Goal: Information Seeking & Learning: Find contact information

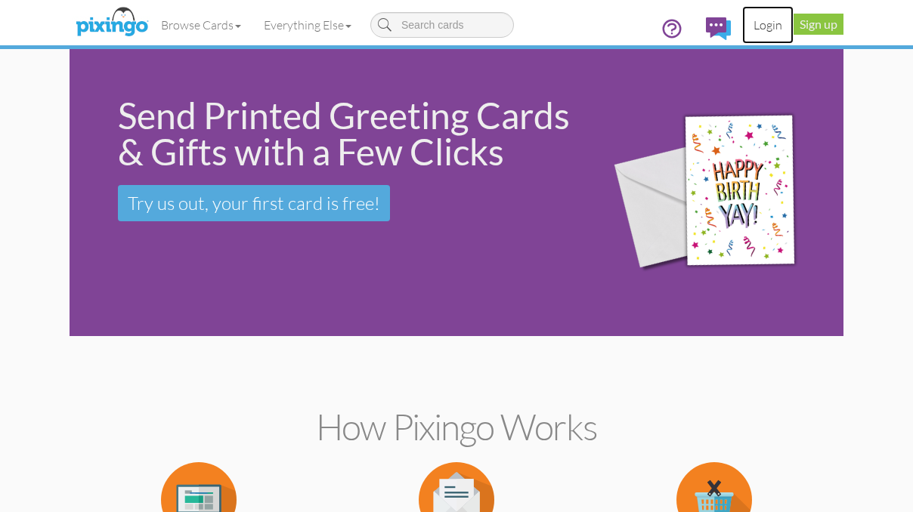
click at [768, 24] on link "Login" at bounding box center [767, 25] width 51 height 38
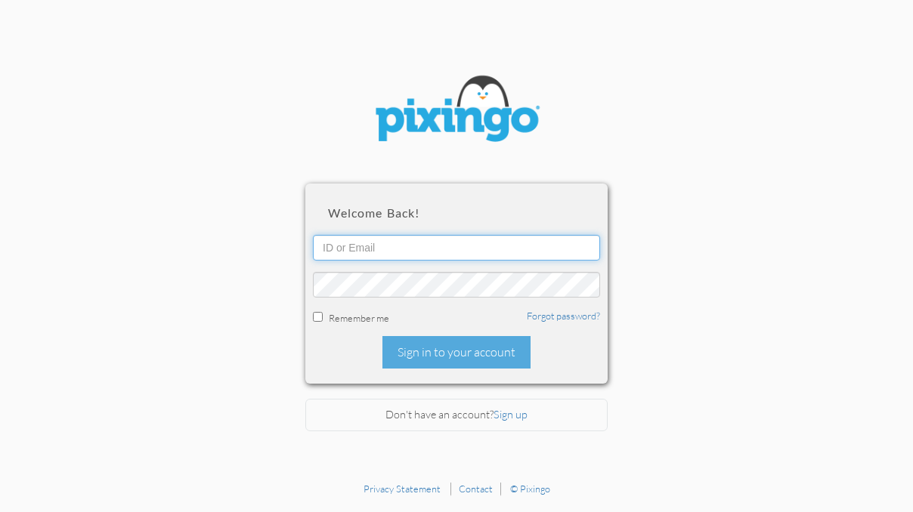
click at [323, 249] on input "text" at bounding box center [456, 248] width 287 height 26
click at [337, 217] on h2 "Welcome back!" at bounding box center [456, 213] width 257 height 14
click at [326, 246] on input "text" at bounding box center [456, 248] width 287 height 26
type input "5428"
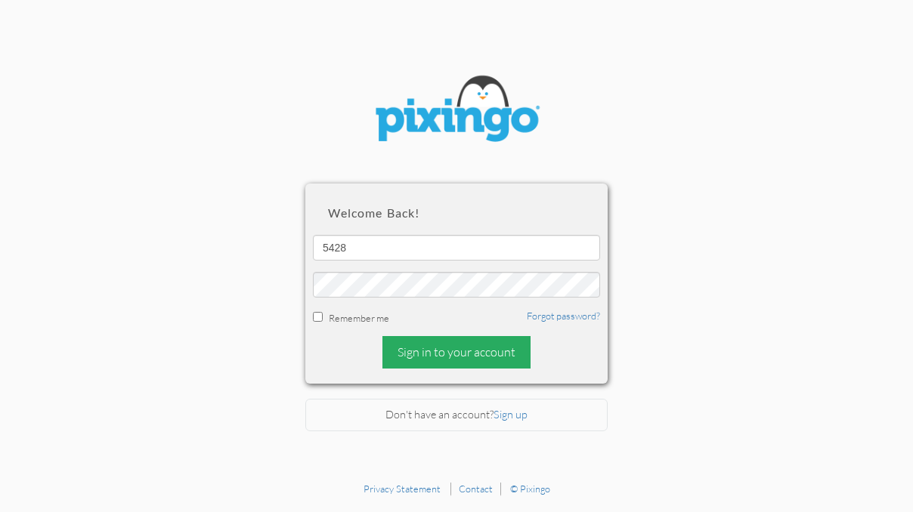
click at [441, 352] on div "Sign in to your account" at bounding box center [456, 352] width 148 height 32
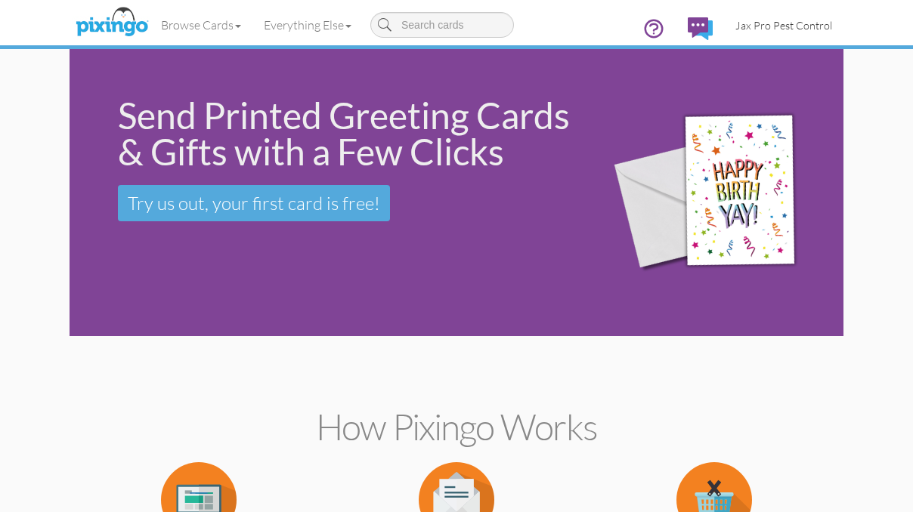
click at [758, 23] on span "Jax Pro Pest Control" at bounding box center [783, 25] width 97 height 13
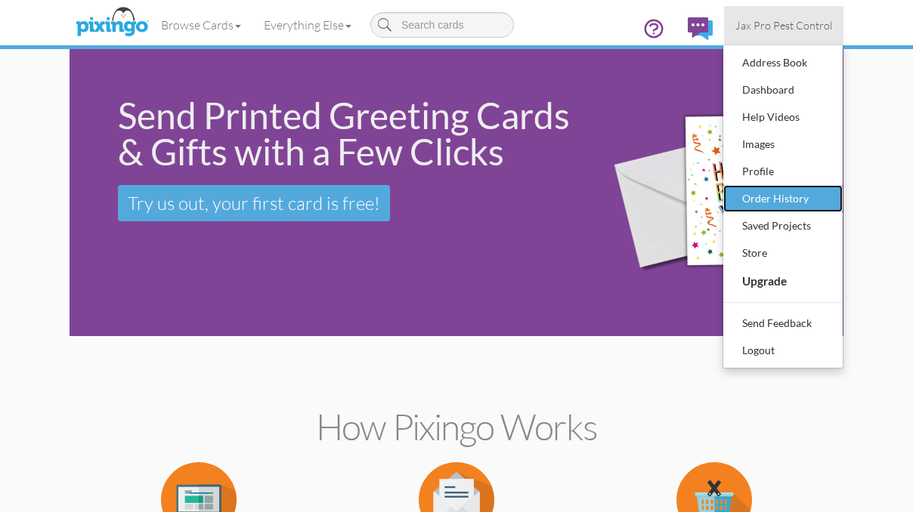
click at [780, 195] on div "Order History" at bounding box center [782, 198] width 89 height 23
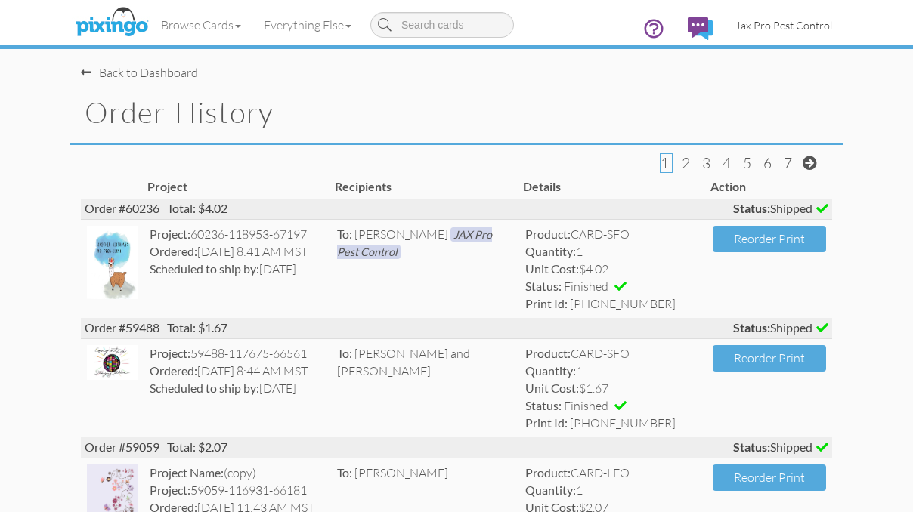
click at [774, 26] on span "Jax Pro Pest Control" at bounding box center [783, 25] width 97 height 13
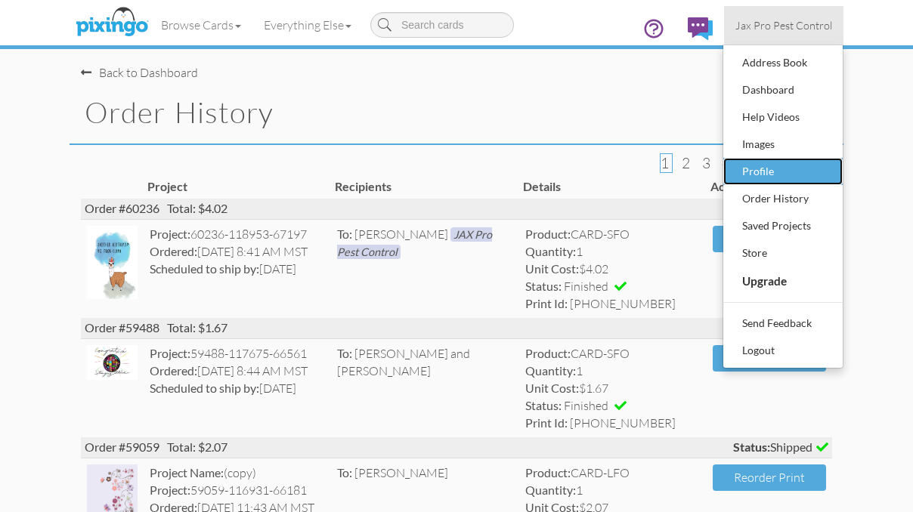
click at [764, 172] on div "Profile" at bounding box center [782, 171] width 89 height 23
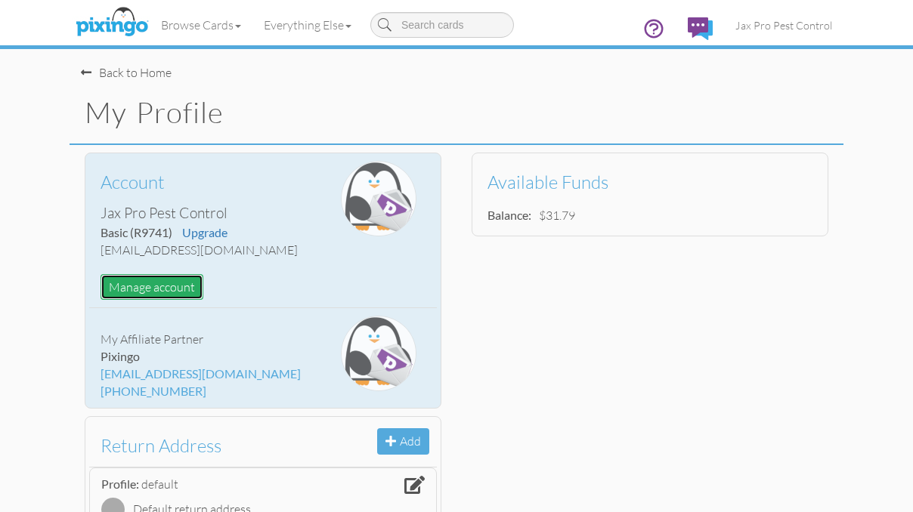
click at [162, 286] on button "Manage account" at bounding box center [152, 287] width 103 height 26
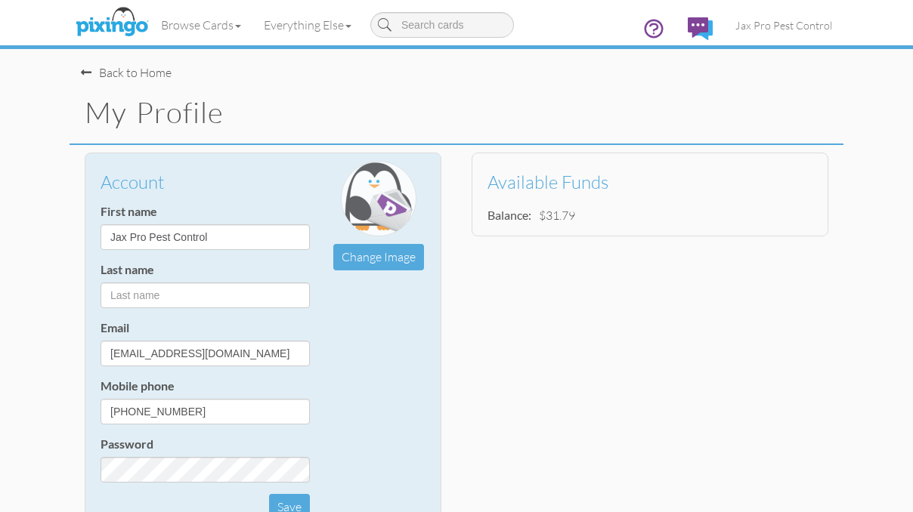
click at [156, 72] on div "Back to Home" at bounding box center [126, 72] width 91 height 17
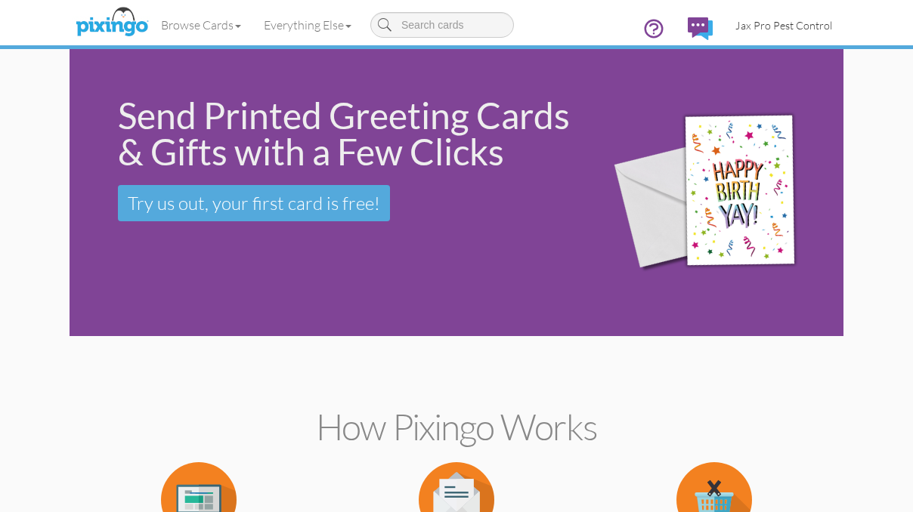
click at [771, 25] on span "Jax Pro Pest Control" at bounding box center [783, 25] width 97 height 13
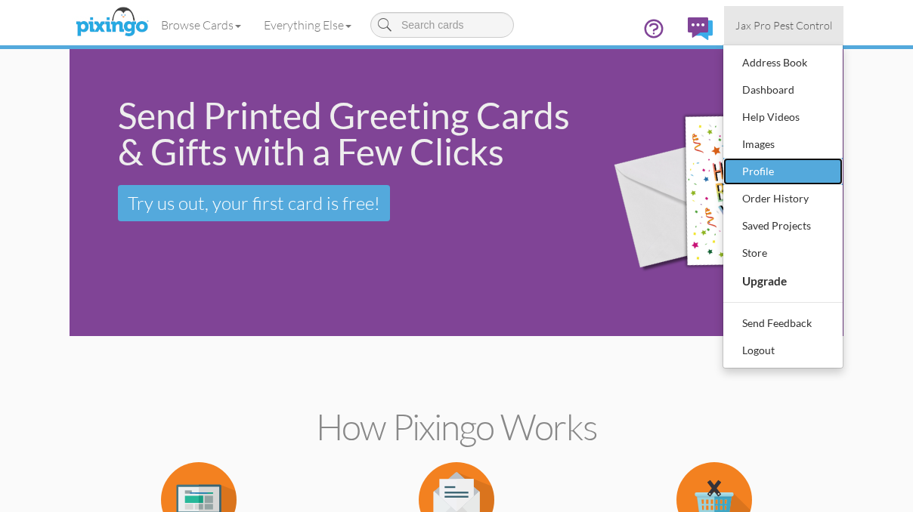
click at [755, 170] on div "Profile" at bounding box center [782, 171] width 89 height 23
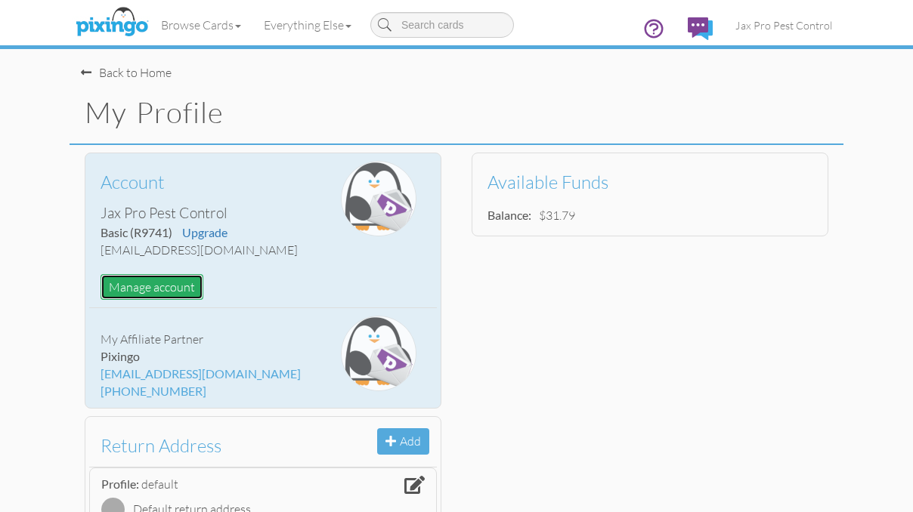
click at [166, 287] on button "Manage account" at bounding box center [152, 287] width 103 height 26
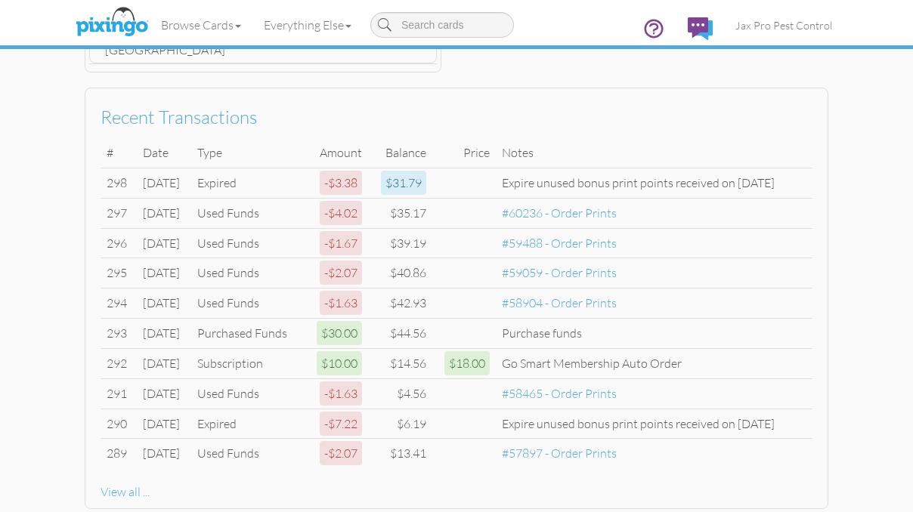
scroll to position [1044, 0]
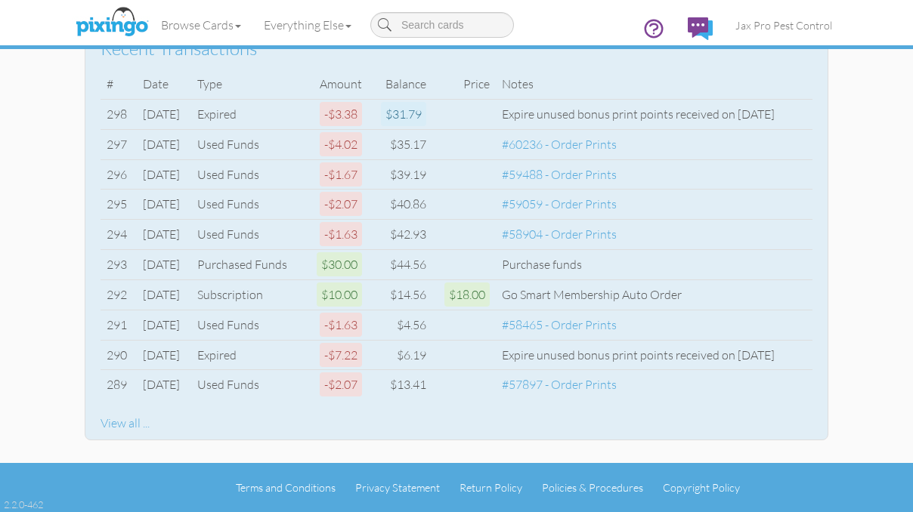
click at [120, 421] on div "View all ..." at bounding box center [457, 423] width 712 height 17
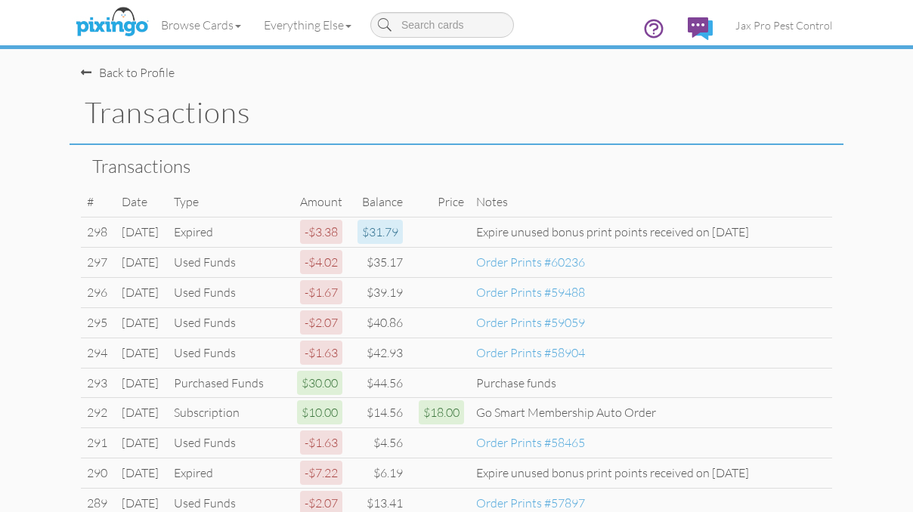
click at [156, 74] on div "Back to Profile" at bounding box center [128, 72] width 94 height 17
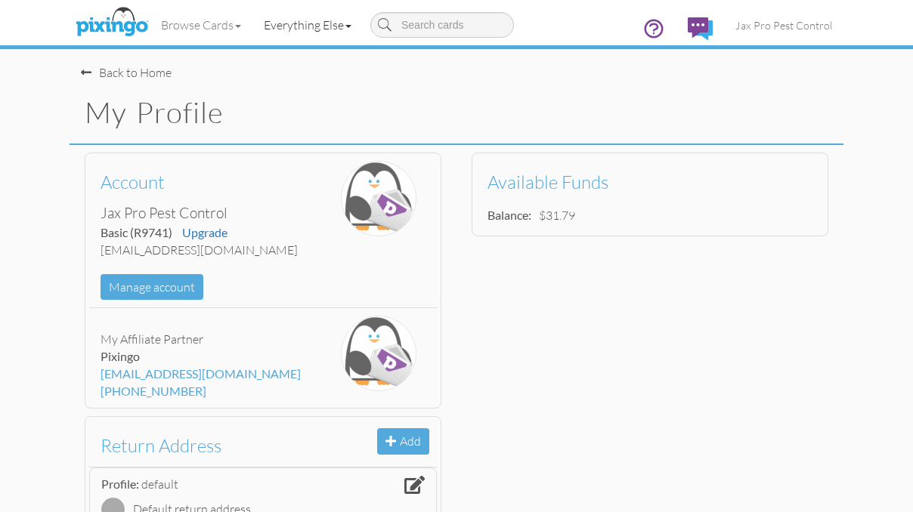
click at [309, 29] on link "Everything Else" at bounding box center [307, 25] width 110 height 38
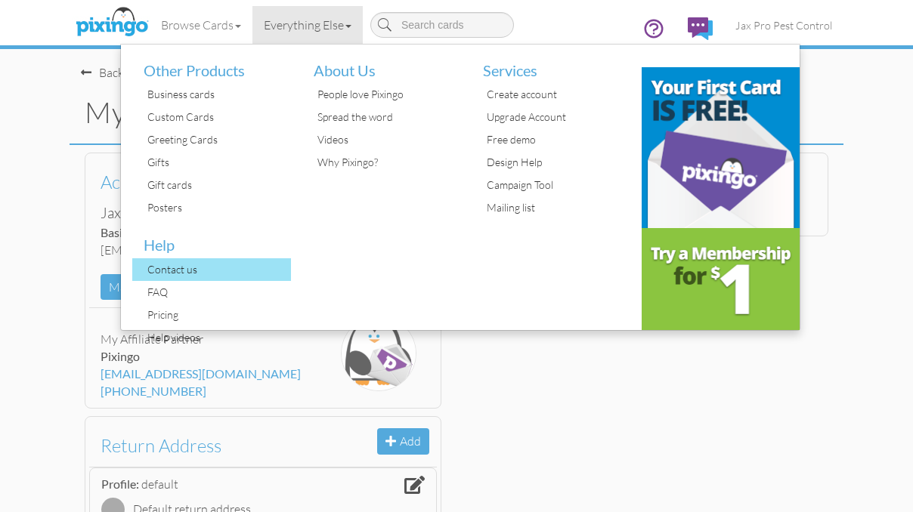
click at [184, 264] on div "Contact us" at bounding box center [217, 269] width 147 height 23
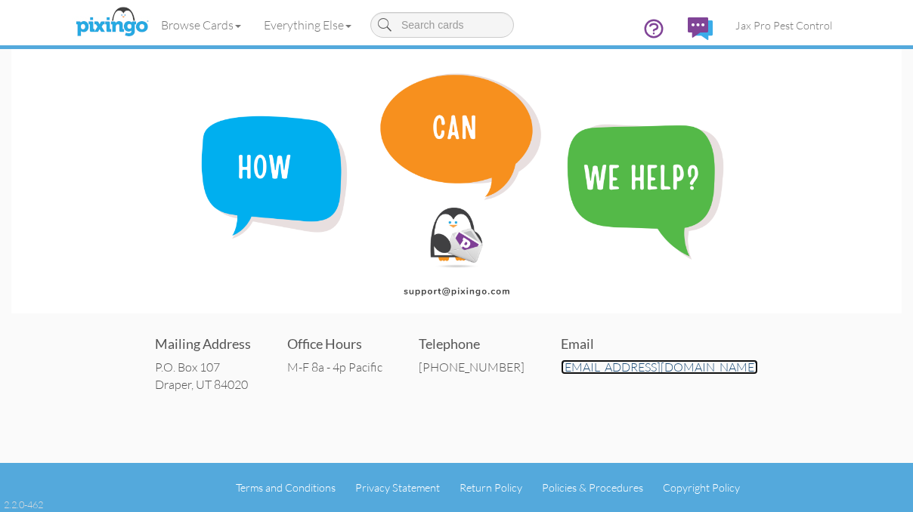
click at [649, 370] on link "[EMAIL_ADDRESS][DOMAIN_NAME]" at bounding box center [659, 367] width 197 height 15
click at [642, 367] on link "[EMAIL_ADDRESS][DOMAIN_NAME]" at bounding box center [659, 367] width 197 height 15
click at [655, 370] on link "[EMAIL_ADDRESS][DOMAIN_NAME]" at bounding box center [659, 367] width 197 height 15
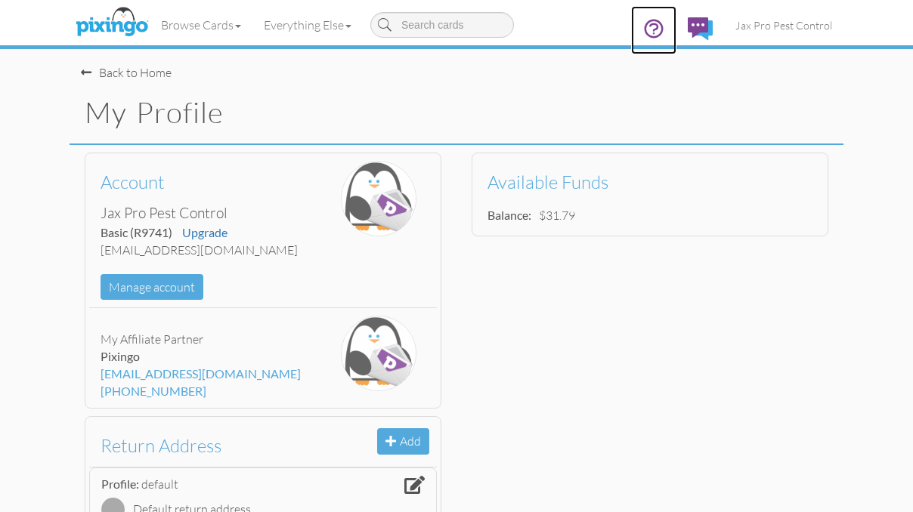
click at [657, 29] on icon at bounding box center [653, 28] width 17 height 17
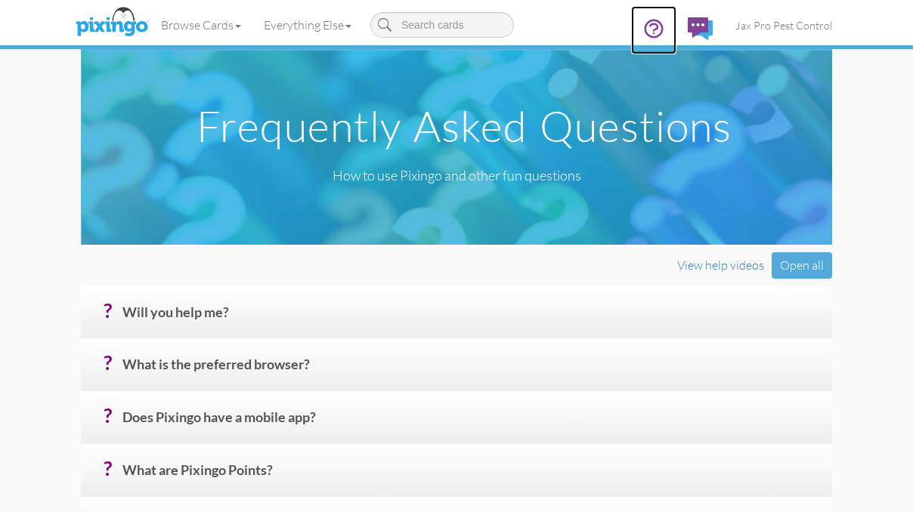
click at [655, 29] on icon at bounding box center [653, 28] width 17 height 17
click at [701, 26] on img at bounding box center [700, 28] width 25 height 23
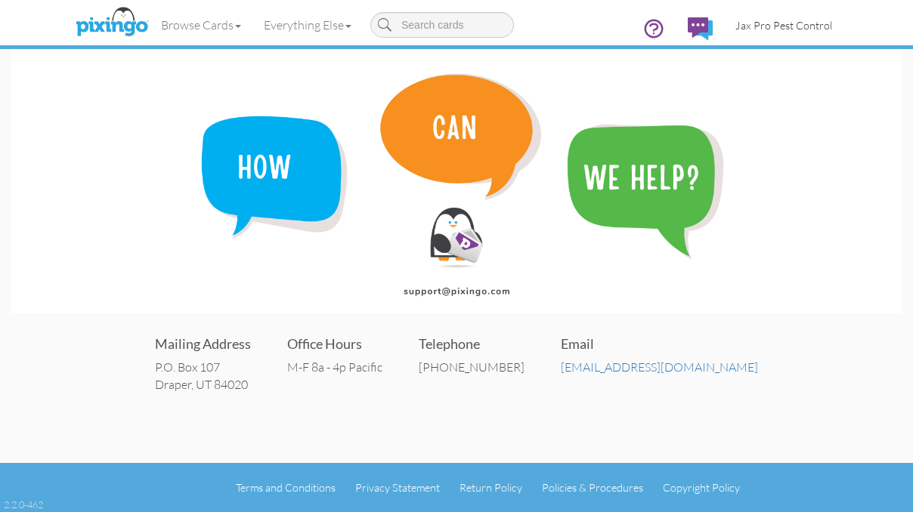
click at [775, 24] on span "Jax Pro Pest Control" at bounding box center [783, 25] width 97 height 13
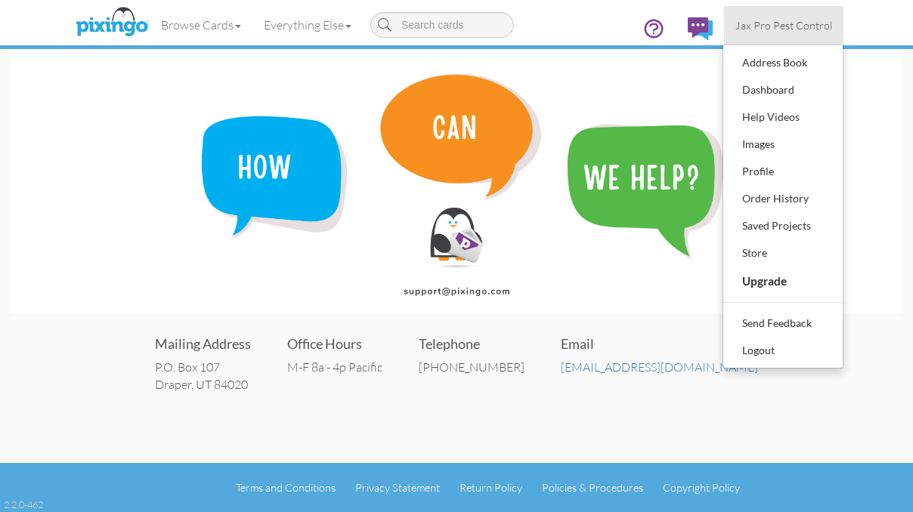
click at [627, 70] on img at bounding box center [456, 181] width 890 height 264
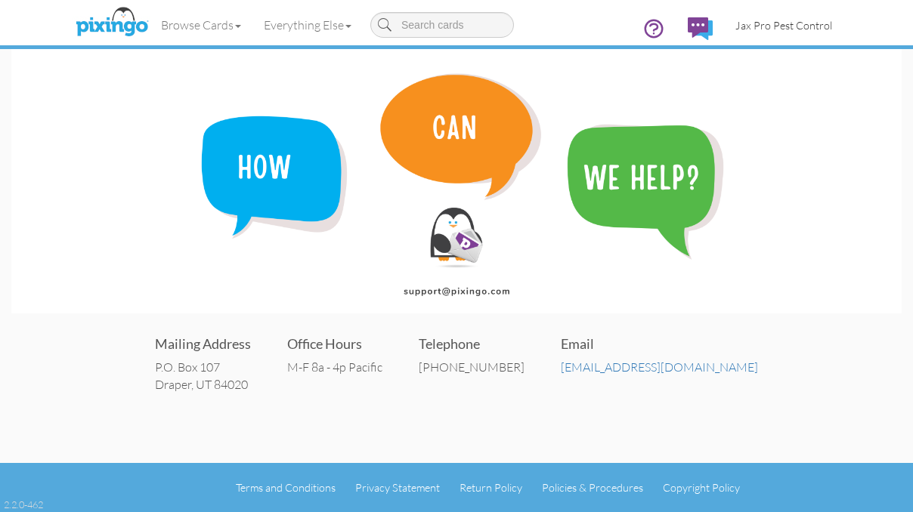
click at [752, 21] on span "Jax Pro Pest Control" at bounding box center [783, 25] width 97 height 13
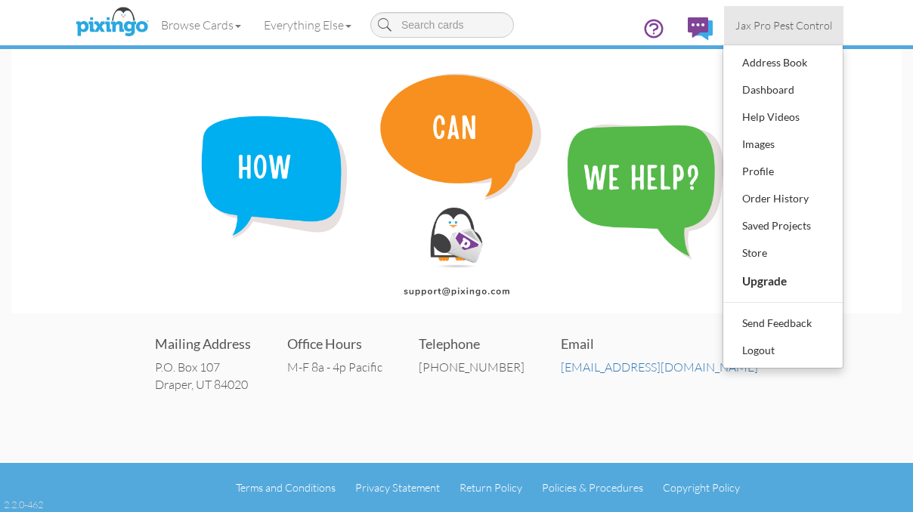
click at [607, 88] on img at bounding box center [456, 181] width 890 height 264
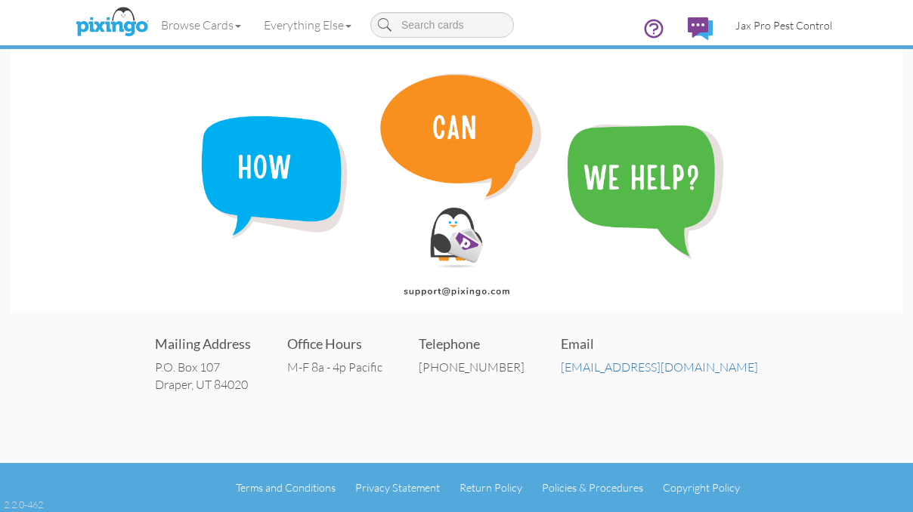
click at [780, 26] on span "Jax Pro Pest Control" at bounding box center [783, 25] width 97 height 13
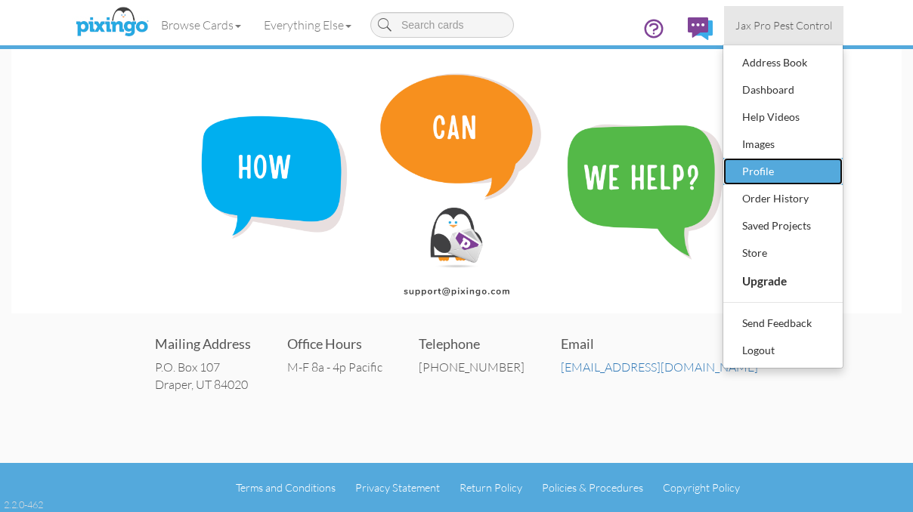
click at [762, 170] on div "Profile" at bounding box center [782, 171] width 89 height 23
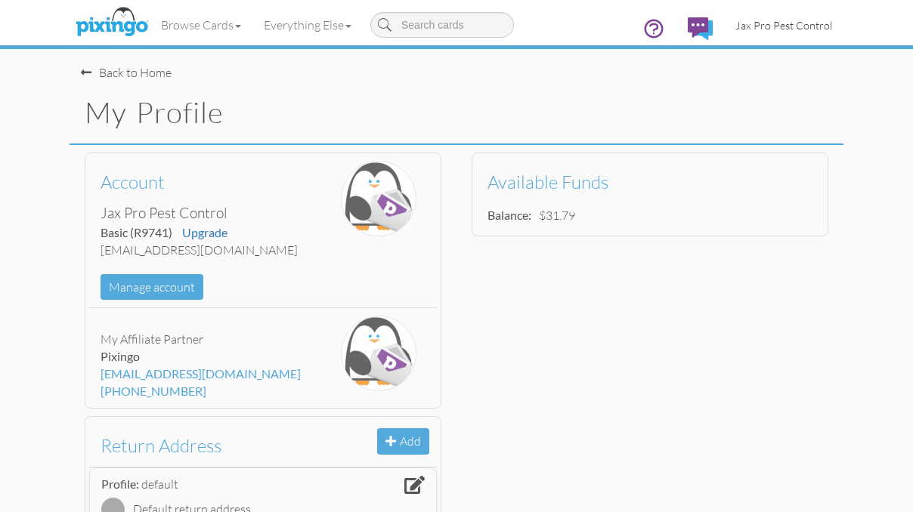
click at [762, 28] on span "Jax Pro Pest Control" at bounding box center [783, 25] width 97 height 13
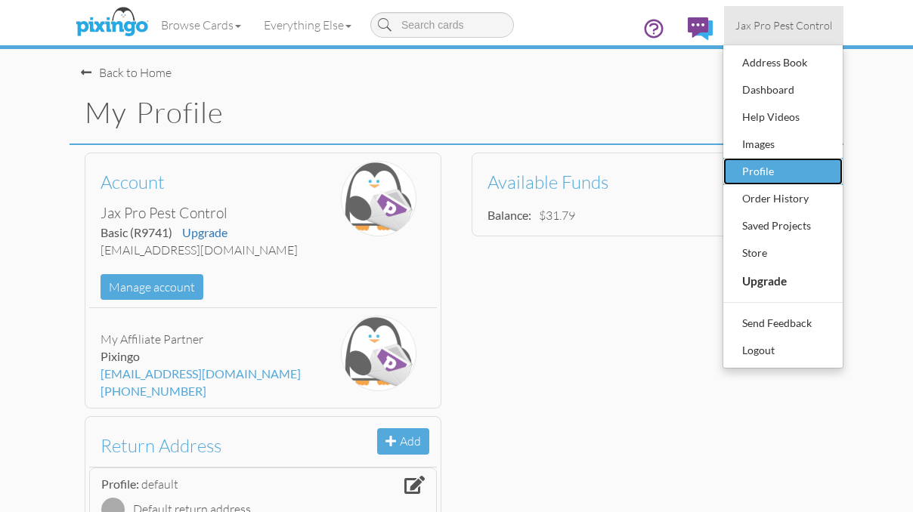
click at [757, 169] on div "Profile" at bounding box center [782, 171] width 89 height 23
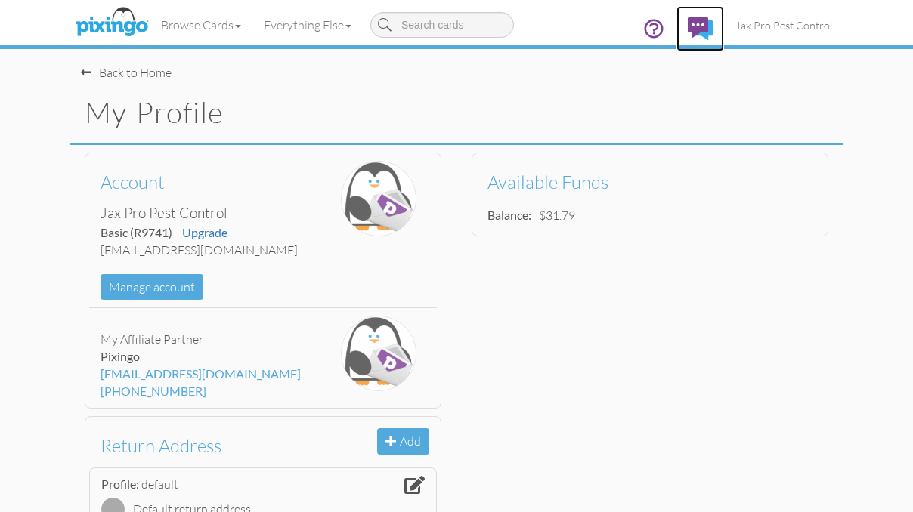
click at [704, 22] on img at bounding box center [700, 28] width 25 height 23
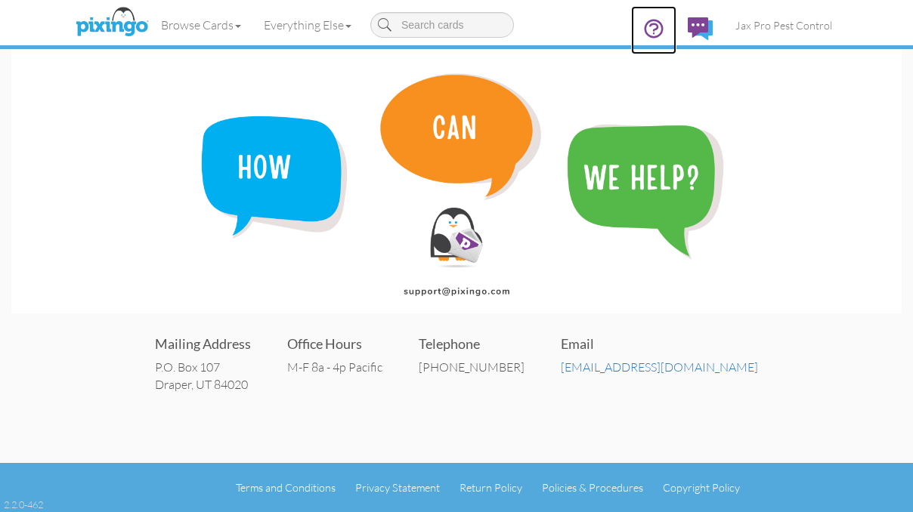
click at [657, 27] on icon at bounding box center [653, 28] width 23 height 23
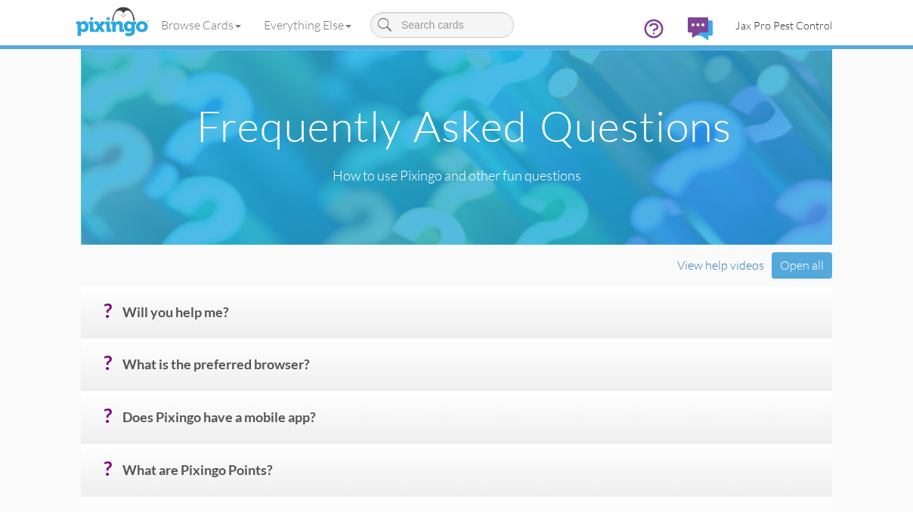
click at [785, 25] on span "Jax Pro Pest Control" at bounding box center [783, 25] width 97 height 13
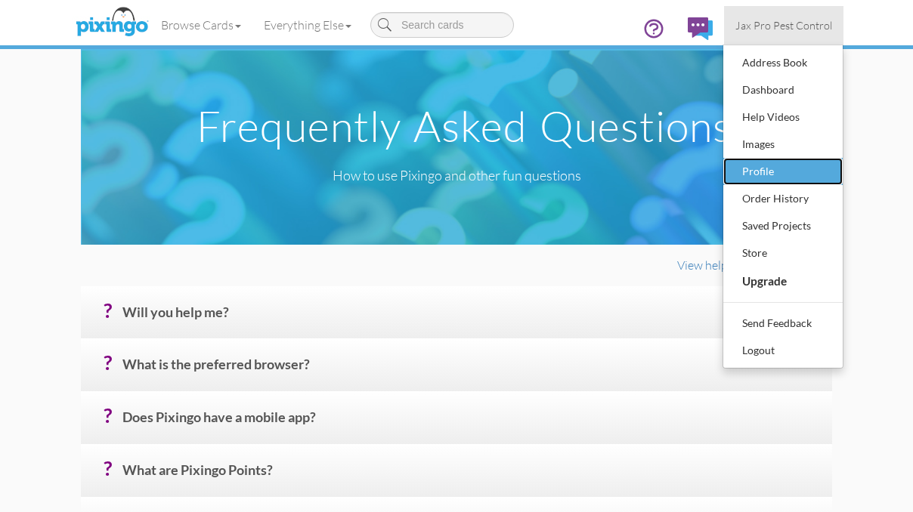
click at [756, 169] on div "Profile" at bounding box center [782, 171] width 89 height 23
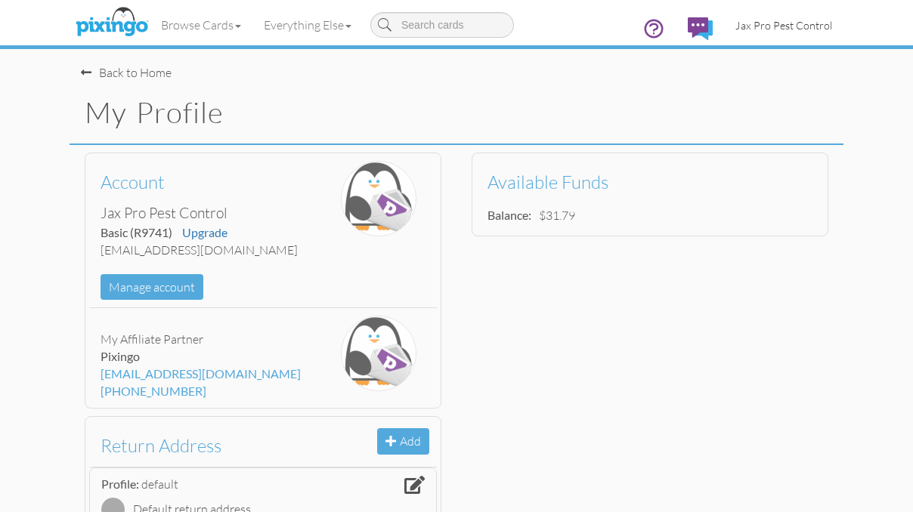
click at [771, 26] on span "Jax Pro Pest Control" at bounding box center [783, 25] width 97 height 13
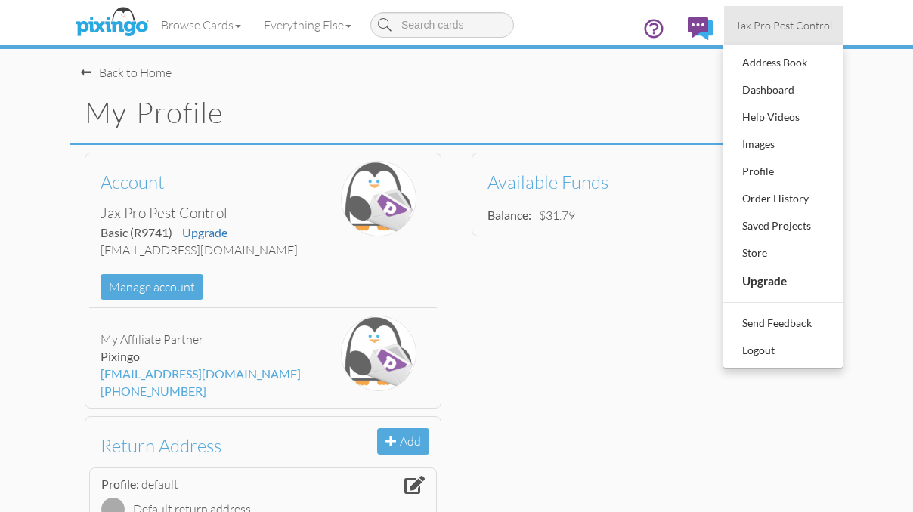
click at [603, 88] on div "My Profile" at bounding box center [457, 113] width 774 height 63
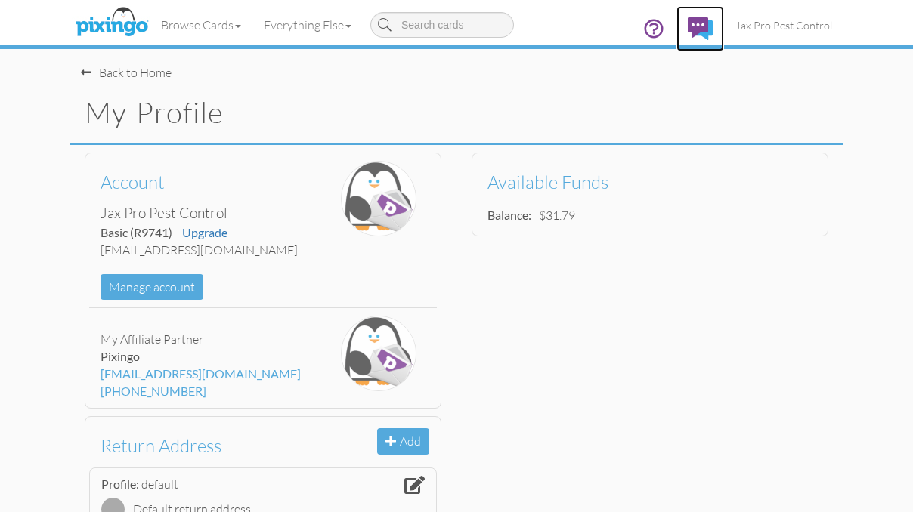
click at [703, 26] on img at bounding box center [700, 28] width 25 height 23
